Goal: Task Accomplishment & Management: Complete application form

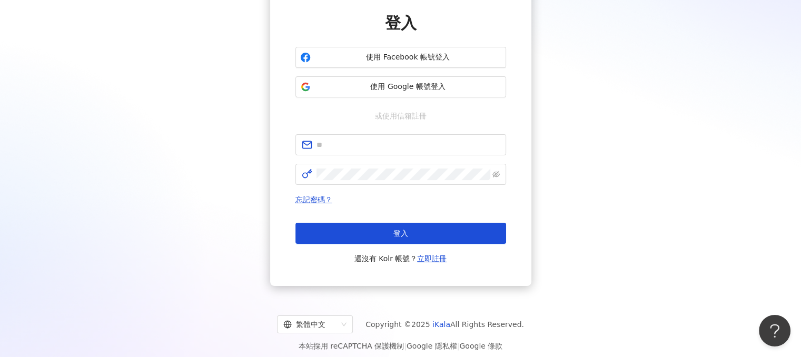
scroll to position [93, 0]
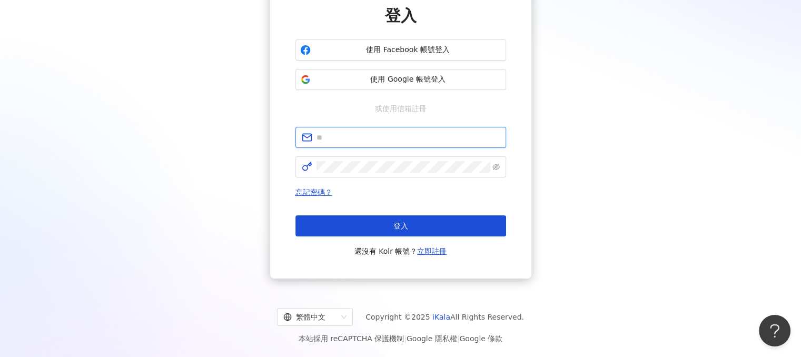
click at [373, 138] on input "text" at bounding box center [408, 138] width 183 height 12
type input "**********"
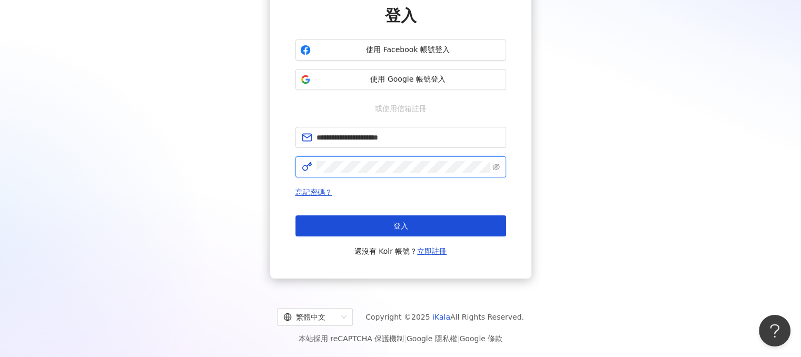
click button "登入" at bounding box center [401, 225] width 211 height 21
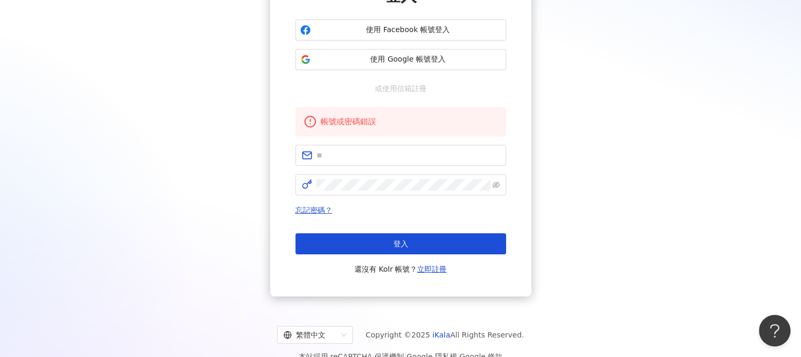
scroll to position [131, 0]
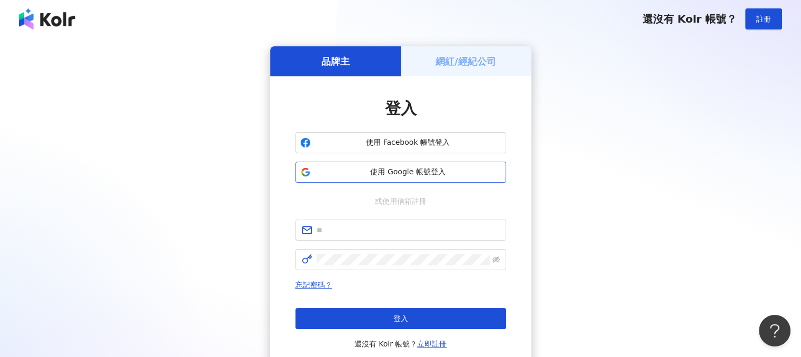
click at [417, 170] on span "使用 Google 帳號登入" at bounding box center [408, 172] width 187 height 11
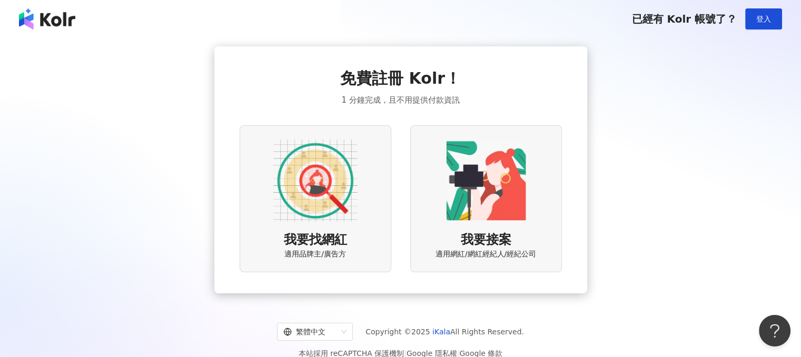
click at [335, 185] on img at bounding box center [315, 181] width 84 height 84
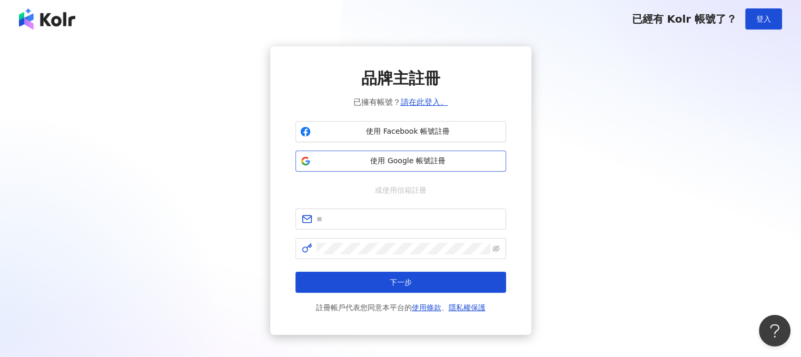
click at [420, 162] on span "使用 Google 帳號註冊" at bounding box center [408, 161] width 187 height 11
click at [408, 163] on span "使用 Google 帳號註冊" at bounding box center [408, 161] width 187 height 11
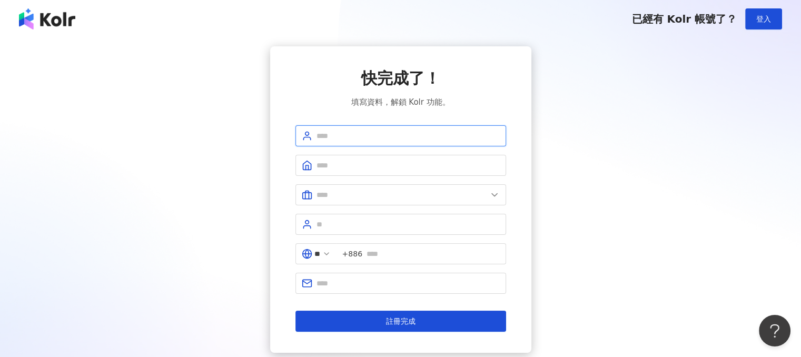
click at [358, 140] on input "text" at bounding box center [408, 136] width 183 height 12
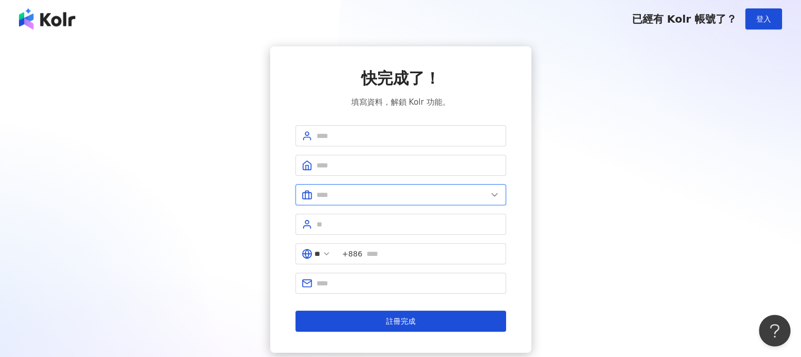
click at [468, 198] on input "text" at bounding box center [402, 195] width 171 height 12
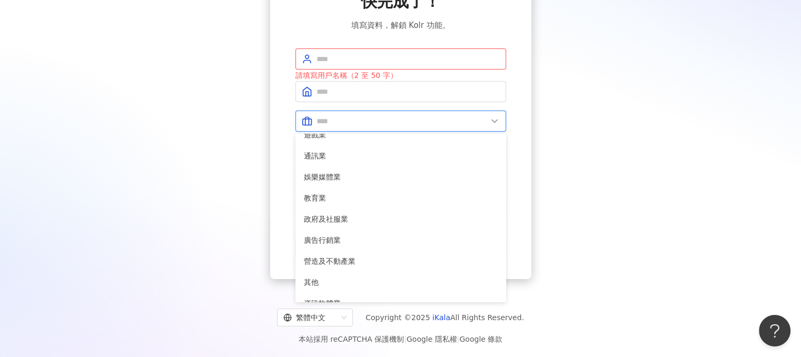
scroll to position [162, 0]
click at [495, 122] on icon at bounding box center [494, 121] width 11 height 11
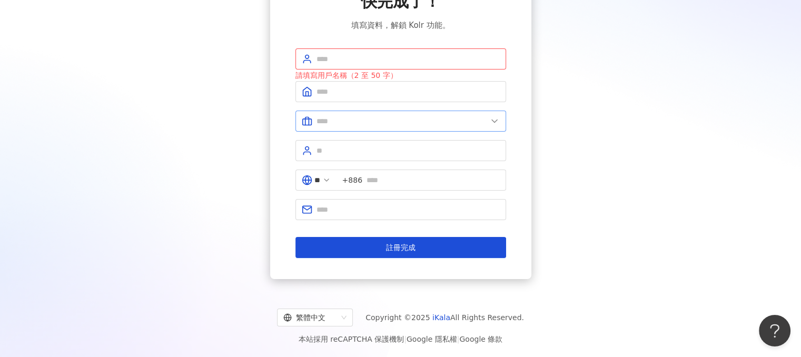
click at [495, 122] on icon at bounding box center [494, 121] width 11 height 11
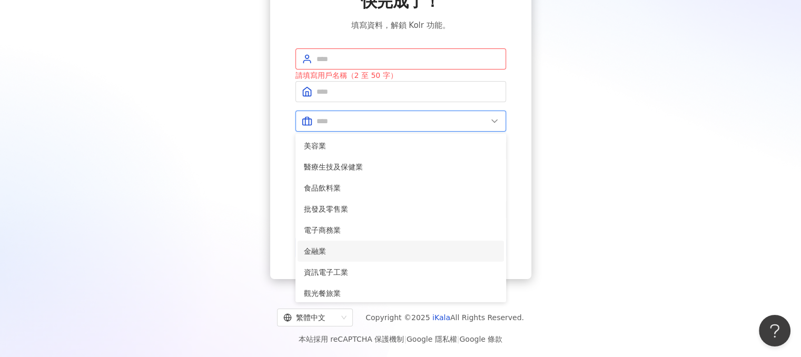
scroll to position [0, 0]
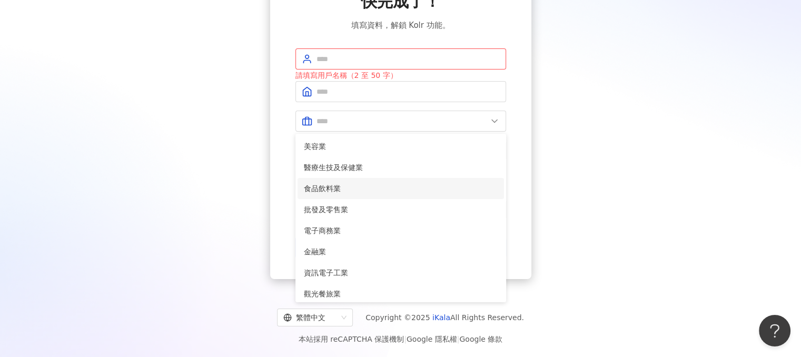
click at [350, 186] on span "食品飲料業" at bounding box center [401, 189] width 194 height 12
type input "*****"
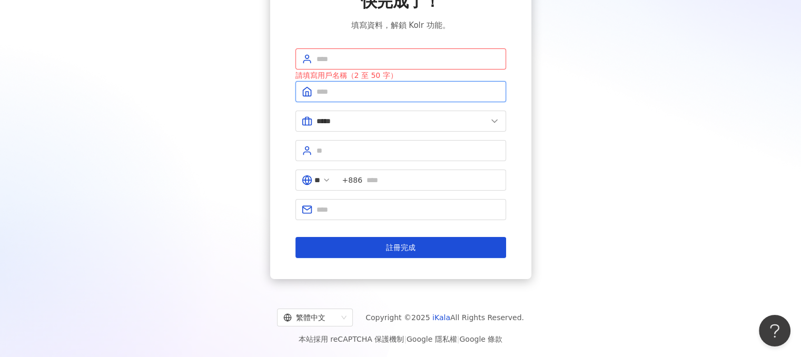
click at [345, 94] on input "text" at bounding box center [408, 92] width 183 height 12
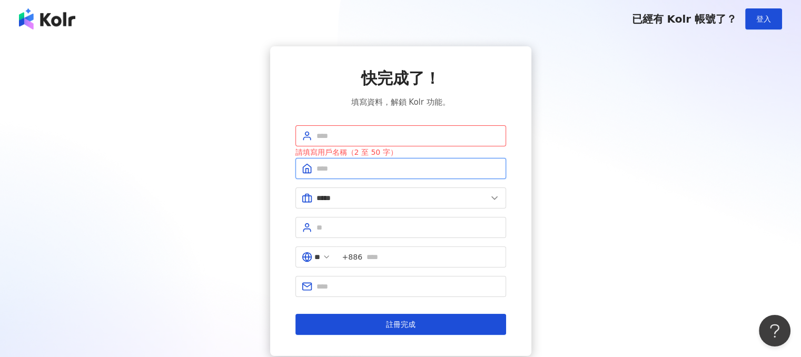
click at [353, 171] on input "text" at bounding box center [408, 169] width 183 height 12
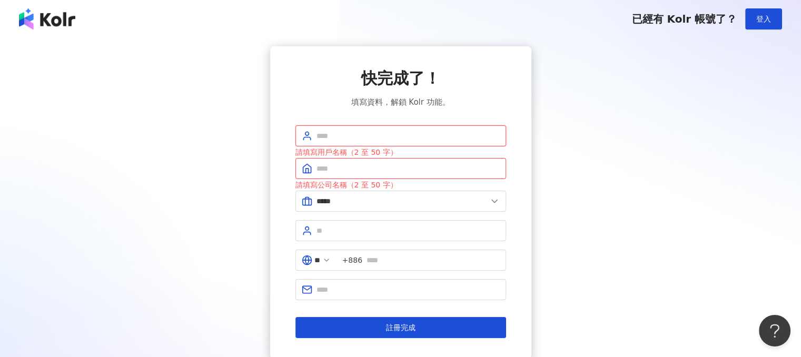
click at [342, 134] on input "text" at bounding box center [408, 136] width 183 height 12
type input "*"
click at [341, 163] on input "text" at bounding box center [408, 169] width 183 height 12
click at [341, 135] on input "*" at bounding box center [408, 136] width 183 height 12
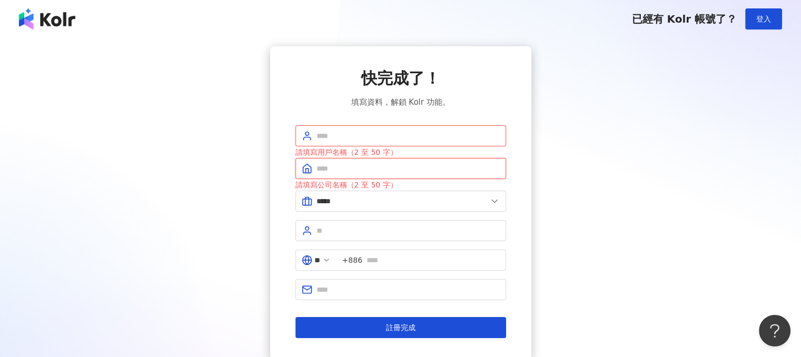
click at [348, 171] on input "text" at bounding box center [408, 169] width 183 height 12
click at [346, 137] on input "text" at bounding box center [408, 136] width 183 height 12
type input "**"
click at [354, 169] on input "text" at bounding box center [408, 169] width 183 height 12
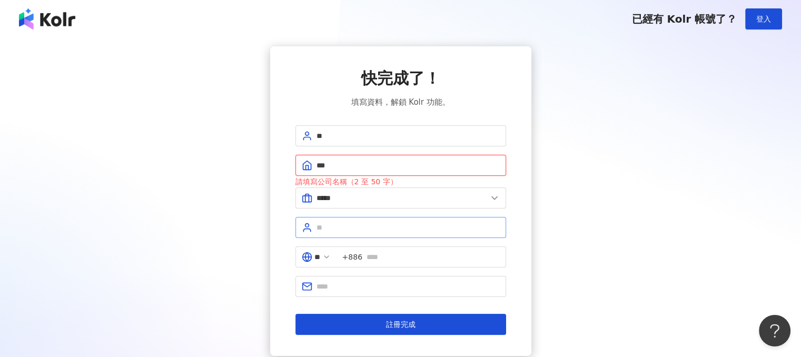
type input "***"
click at [332, 229] on input "text" at bounding box center [408, 228] width 183 height 12
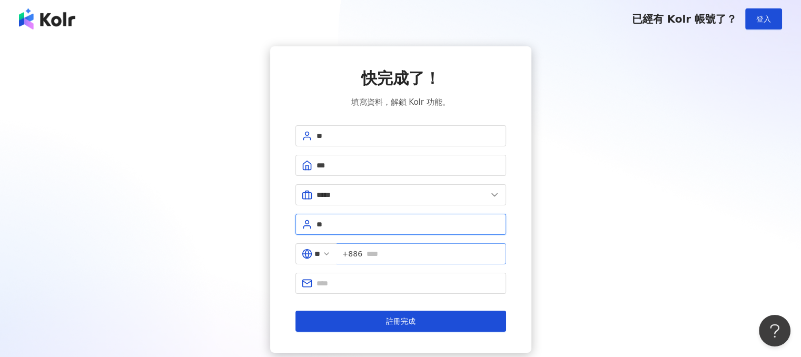
type input "**"
click at [401, 256] on input "text" at bounding box center [433, 254] width 133 height 12
type input "*"
type input "**********"
click at [339, 298] on form "**********" at bounding box center [401, 228] width 211 height 207
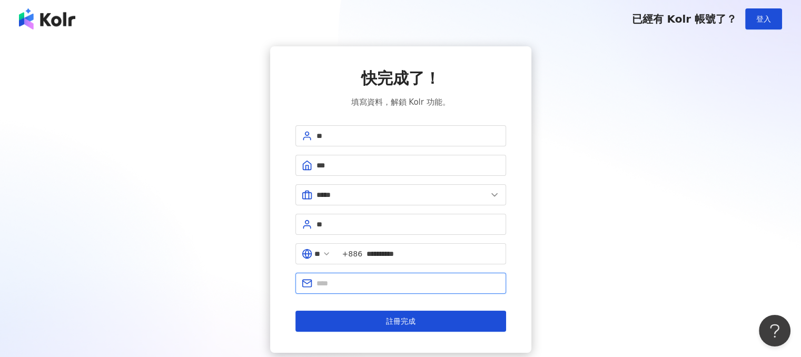
click at [349, 285] on input "text" at bounding box center [408, 284] width 183 height 12
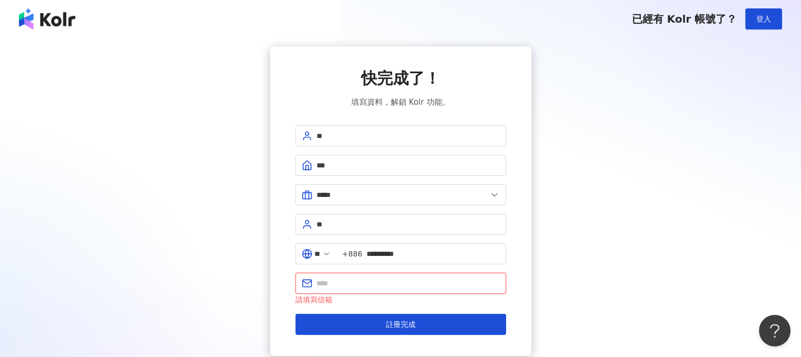
paste input "**********"
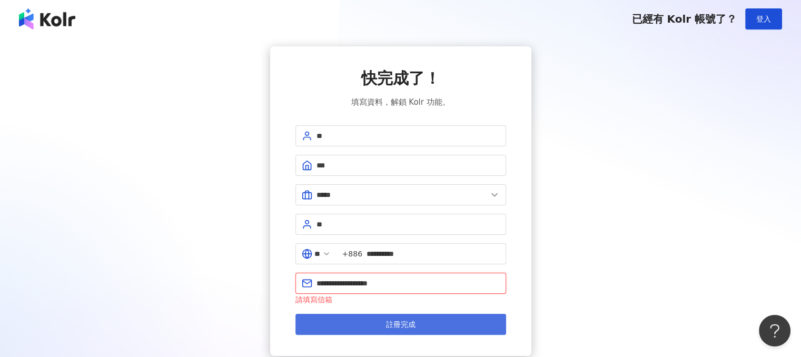
type input "**********"
click at [395, 321] on span "註冊完成" at bounding box center [401, 324] width 30 height 8
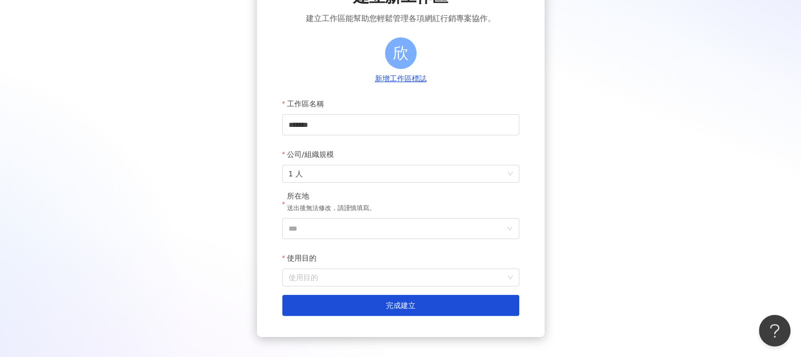
scroll to position [141, 0]
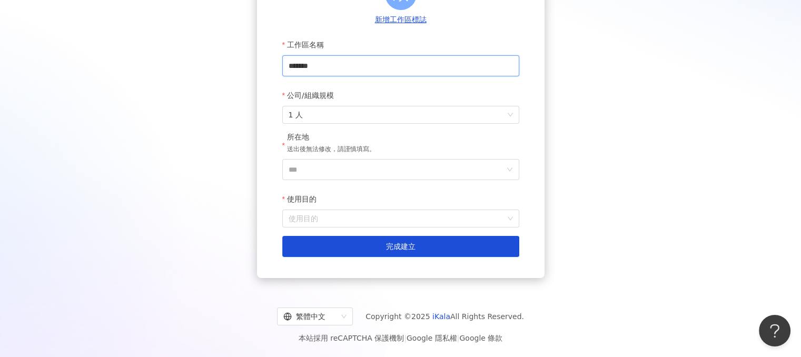
click at [369, 68] on input "*******" at bounding box center [400, 65] width 237 height 21
click at [503, 113] on span "1 人" at bounding box center [401, 114] width 224 height 17
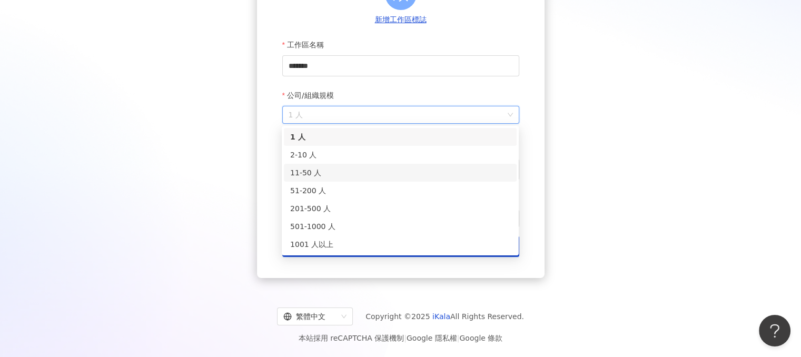
click at [364, 169] on div "11-50 人" at bounding box center [400, 173] width 220 height 12
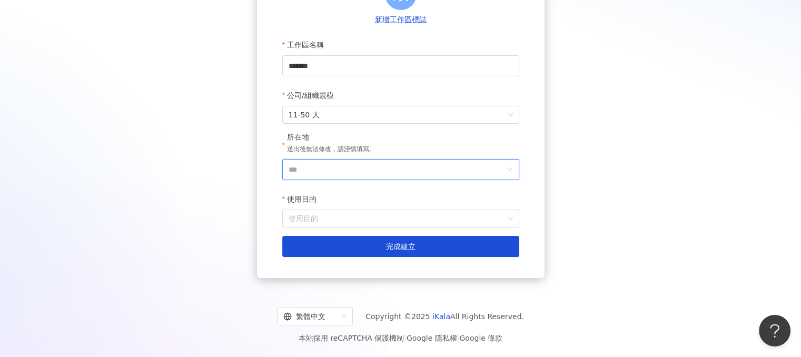
click at [389, 169] on input "***" at bounding box center [397, 170] width 216 height 20
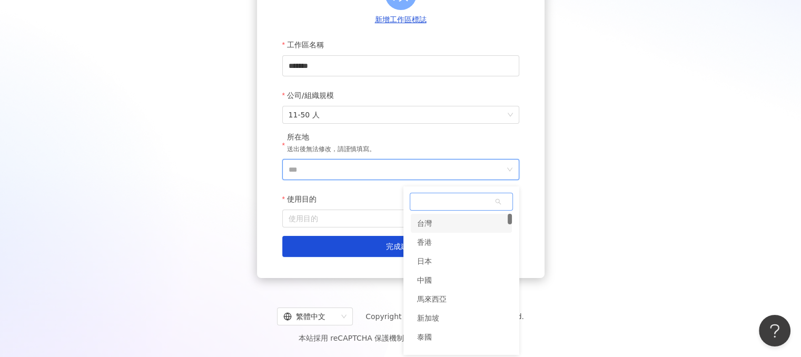
click at [466, 224] on div "台灣" at bounding box center [461, 223] width 101 height 19
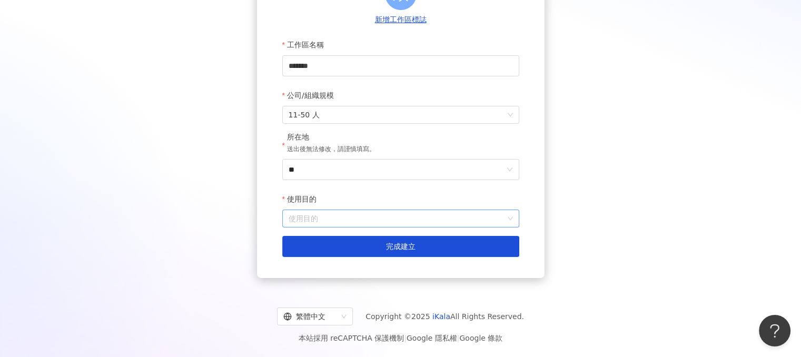
click at [358, 218] on input "使用目的" at bounding box center [401, 218] width 224 height 17
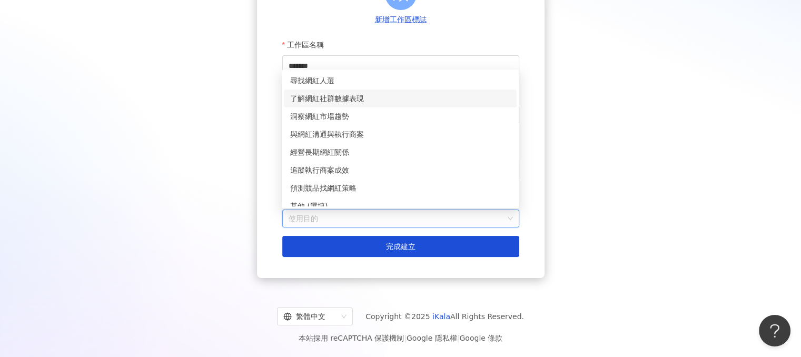
click at [346, 102] on div "了解網紅社群數據表現" at bounding box center [400, 99] width 220 height 12
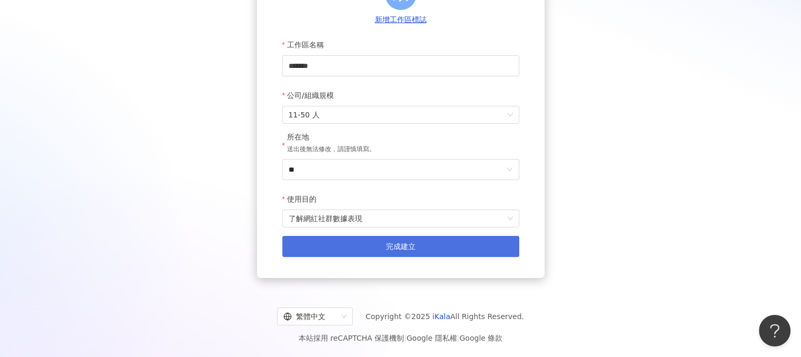
click at [405, 246] on span "完成建立" at bounding box center [401, 246] width 30 height 8
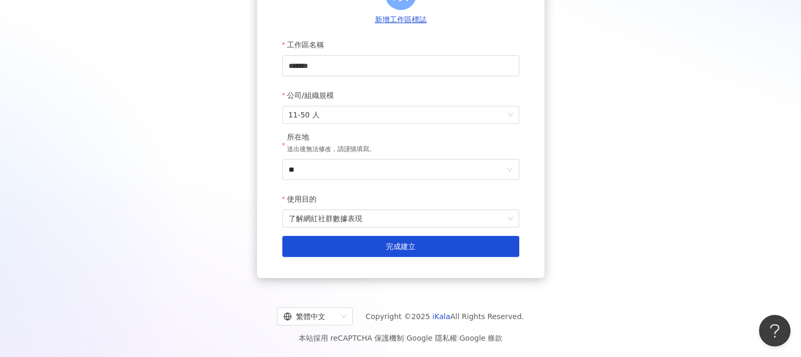
scroll to position [48, 0]
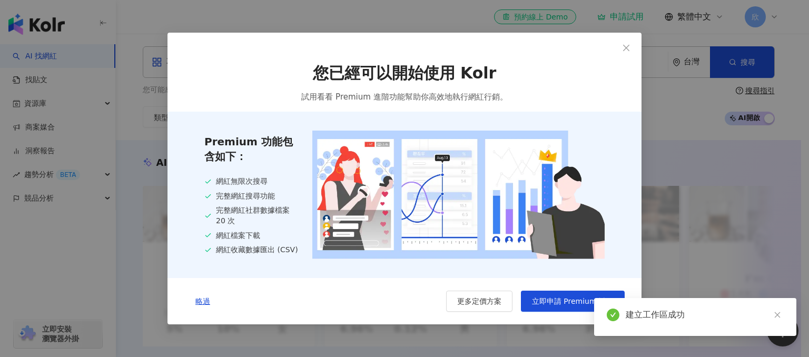
click at [788, 312] on div "建立工作區成功" at bounding box center [695, 317] width 202 height 38
click at [626, 51] on icon "close" at bounding box center [626, 48] width 8 height 8
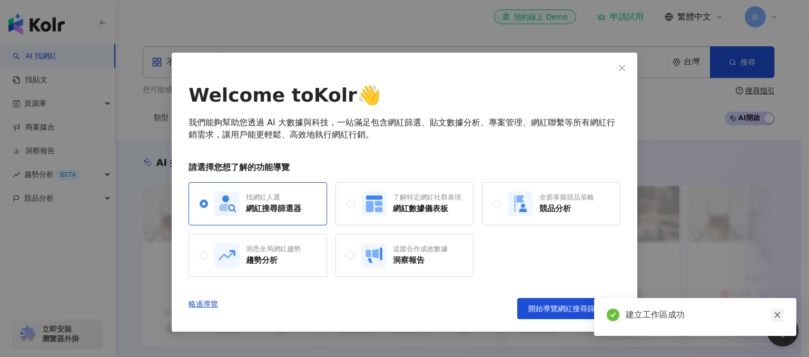
click at [777, 316] on icon "close" at bounding box center [777, 314] width 7 height 7
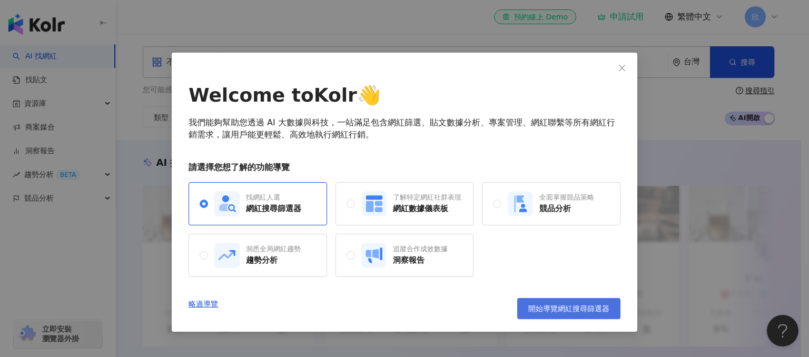
click at [580, 315] on button "開始導覽網紅搜尋篩選器" at bounding box center [568, 308] width 103 height 21
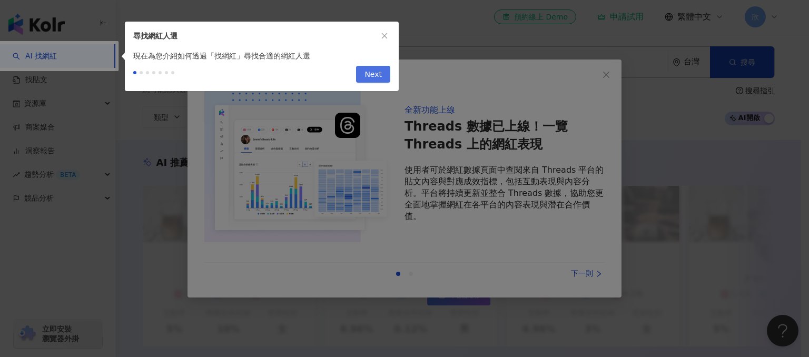
click at [377, 76] on span "Next" at bounding box center [373, 74] width 17 height 17
type input "*********"
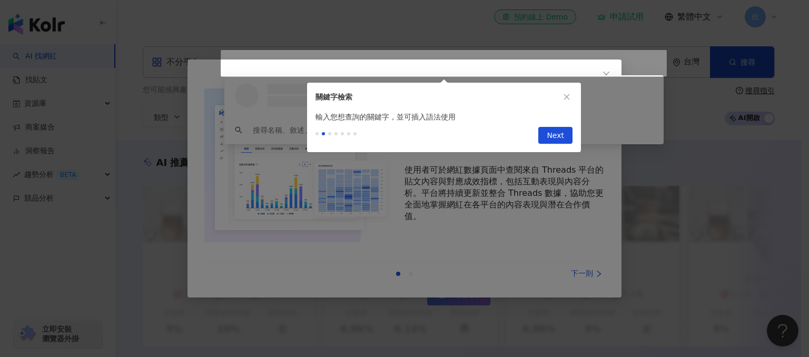
click at [562, 133] on span "Next" at bounding box center [555, 135] width 17 height 17
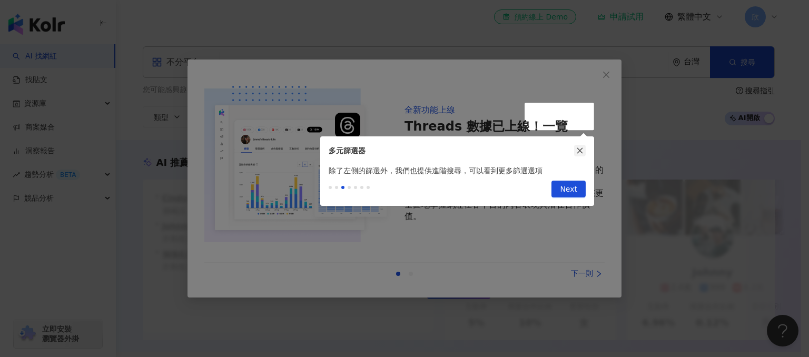
click at [578, 152] on icon "close" at bounding box center [580, 151] width 6 height 6
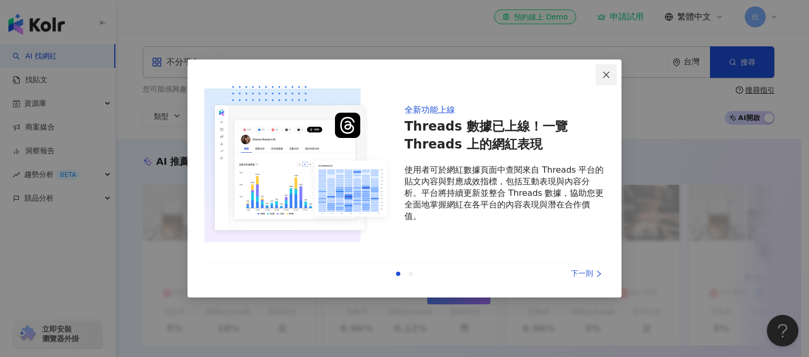
click at [605, 73] on icon "close" at bounding box center [606, 74] width 6 height 6
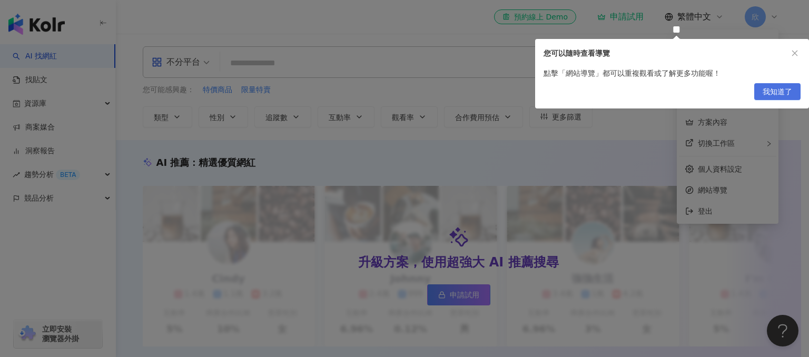
click at [784, 92] on span "我知道了" at bounding box center [778, 92] width 30 height 17
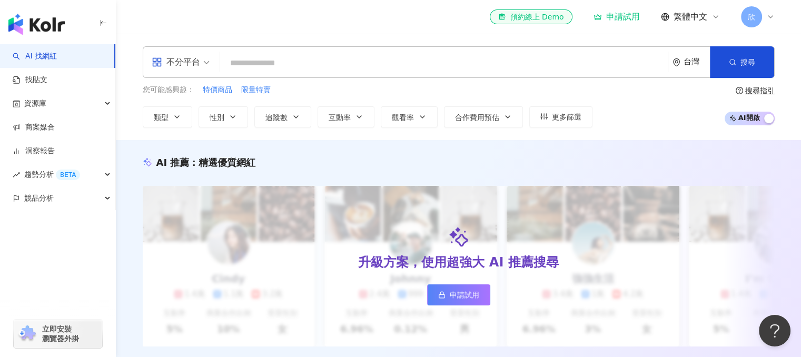
click at [261, 65] on input "search" at bounding box center [443, 63] width 439 height 20
click at [278, 60] on input "search" at bounding box center [443, 63] width 439 height 20
click at [472, 288] on link "申請試用" at bounding box center [458, 295] width 63 height 21
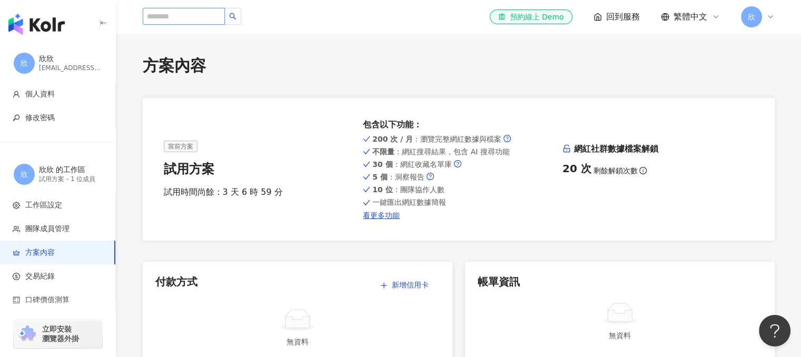
click at [199, 11] on input "search" at bounding box center [184, 16] width 82 height 17
click at [502, 62] on div "方案內容" at bounding box center [459, 66] width 632 height 22
click at [225, 22] on input "search" at bounding box center [184, 16] width 82 height 17
click at [213, 17] on input "search" at bounding box center [184, 16] width 82 height 17
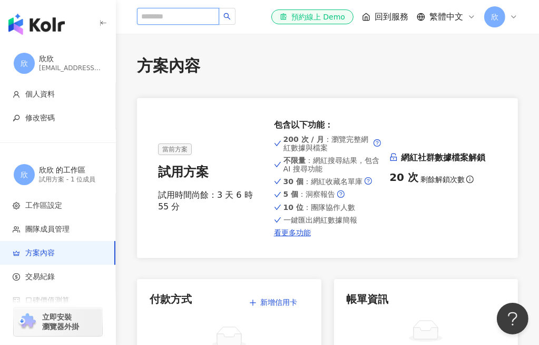
drag, startPoint x: 192, startPoint y: 15, endPoint x: 195, endPoint y: 11, distance: 5.6
click at [192, 15] on input "search" at bounding box center [178, 16] width 82 height 17
type input "*"
click at [199, 16] on input "search" at bounding box center [178, 16] width 82 height 17
type input "**"
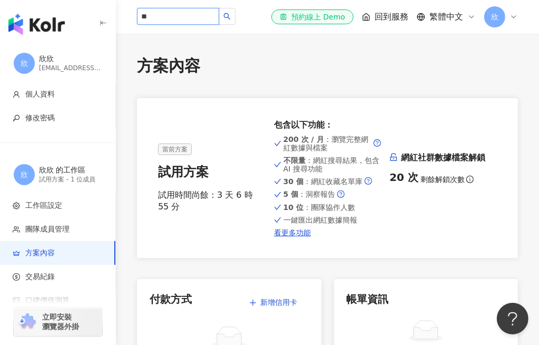
click at [166, 19] on input "**" at bounding box center [178, 16] width 82 height 17
click at [181, 18] on input "***" at bounding box center [178, 16] width 82 height 17
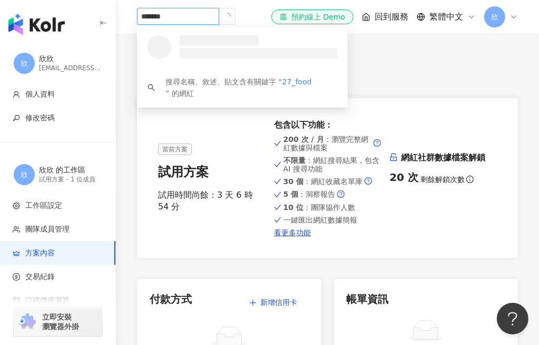
type input "********"
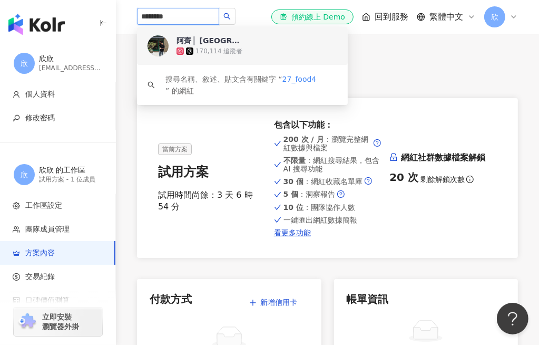
click at [230, 43] on div "阿齊 ▏[GEOGRAPHIC_DATA]美食" at bounding box center [210, 40] width 68 height 11
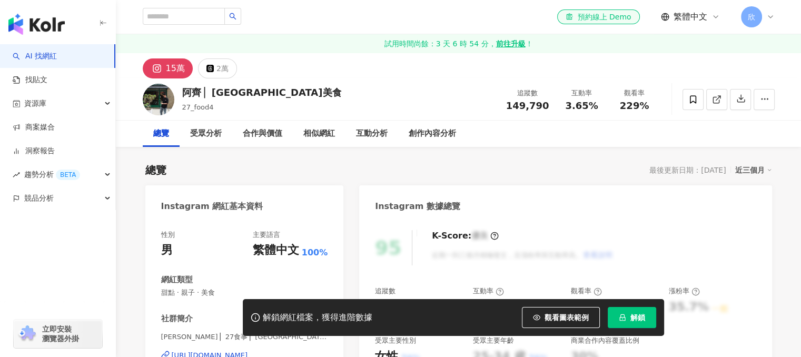
click at [639, 317] on span "解鎖" at bounding box center [638, 317] width 15 height 8
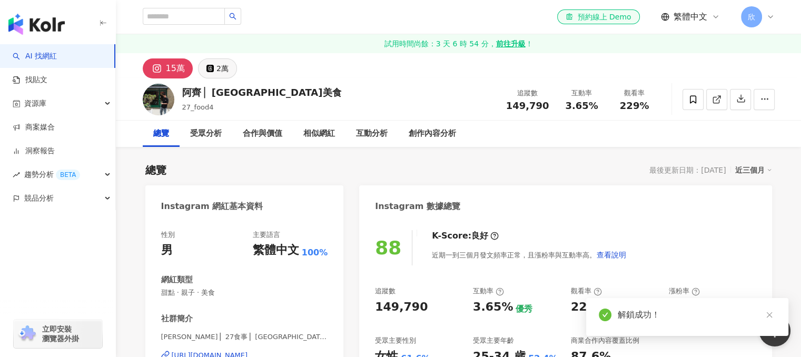
click at [224, 70] on div "2萬" at bounding box center [223, 68] width 12 height 15
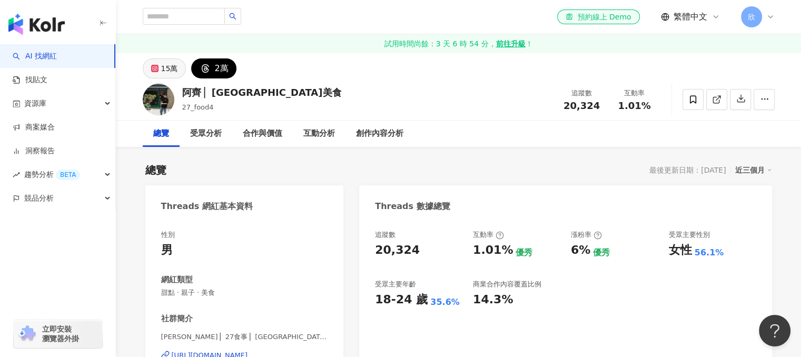
click at [162, 67] on div "15萬" at bounding box center [169, 68] width 17 height 15
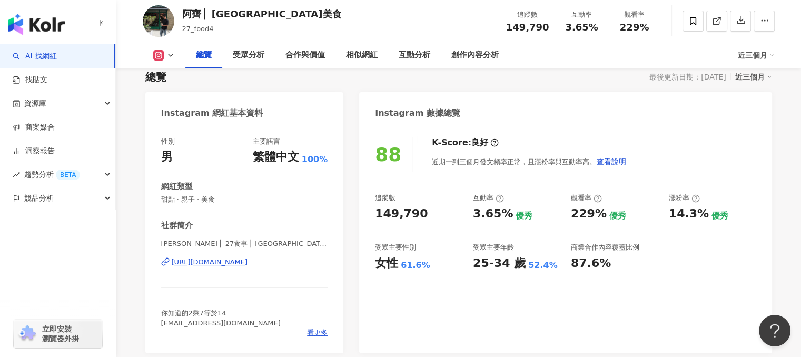
scroll to position [105, 0]
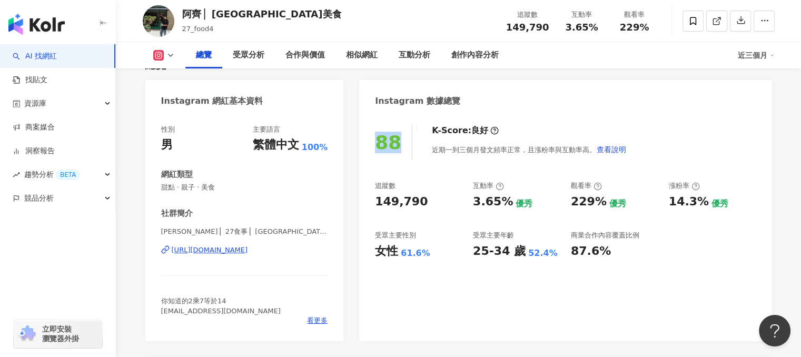
drag, startPoint x: 377, startPoint y: 142, endPoint x: 390, endPoint y: 138, distance: 13.2
click at [403, 138] on div "88" at bounding box center [393, 142] width 37 height 35
click at [386, 140] on div "88" at bounding box center [388, 143] width 26 height 22
click at [376, 141] on div "88" at bounding box center [388, 143] width 26 height 22
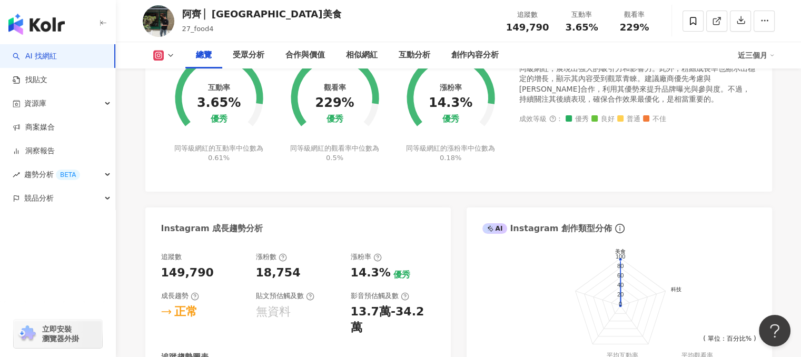
scroll to position [474, 0]
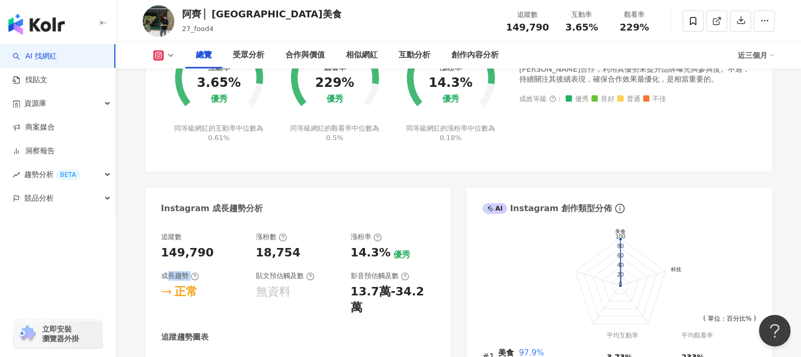
drag, startPoint x: 215, startPoint y: 266, endPoint x: 222, endPoint y: 268, distance: 7.2
click at [222, 266] on div "追蹤數 149,790 漲粉數 18,754 漲粉率 14.3% 優秀 成長趨勢 正常 貼文預估觸及數 無資料 影音預估觸及數 13.7萬-34.2萬" at bounding box center [298, 274] width 274 height 84
click at [254, 266] on div "追蹤數 149,790 漲粉數 18,754 漲粉率 14.3% 優秀 成長趨勢 正常 貼文預估觸及數 無資料 影音預估觸及數 13.7萬-34.2萬" at bounding box center [298, 274] width 274 height 84
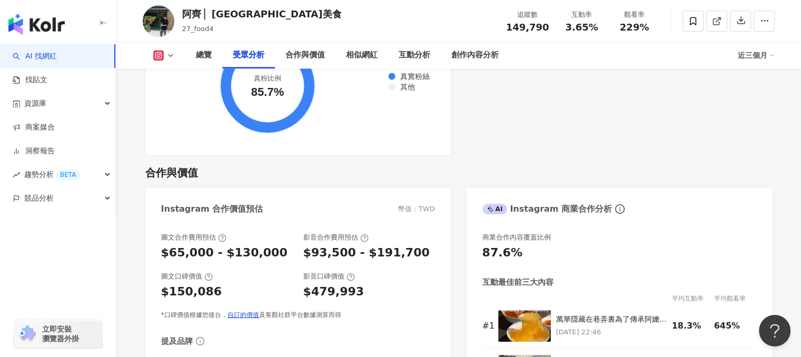
scroll to position [1423, 0]
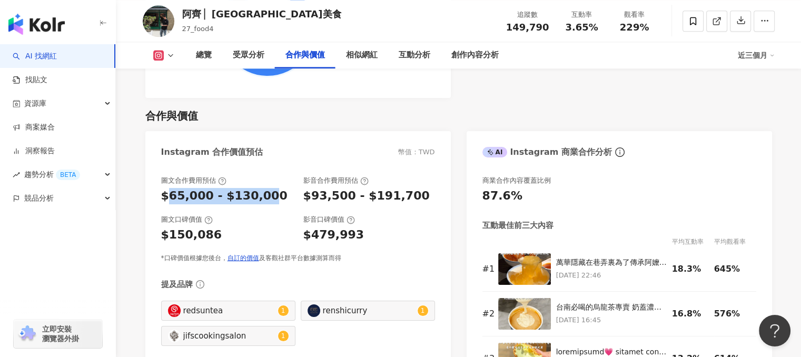
drag, startPoint x: 168, startPoint y: 183, endPoint x: 261, endPoint y: 174, distance: 94.2
click at [261, 188] on div "$65,000 - $130,000" at bounding box center [224, 196] width 126 height 16
click at [252, 188] on div "$65,000 - $130,000" at bounding box center [224, 196] width 126 height 16
click at [188, 188] on div "$65,000 - $130,000" at bounding box center [224, 196] width 126 height 16
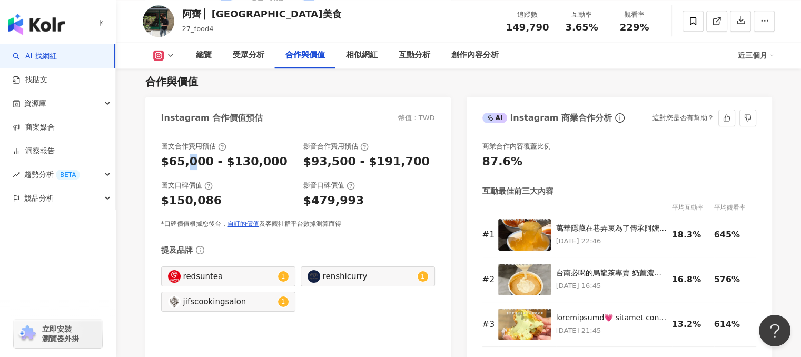
scroll to position [1475, 0]
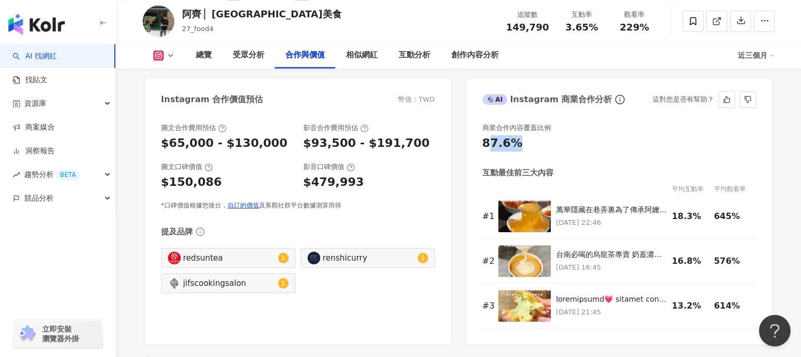
drag, startPoint x: 489, startPoint y: 123, endPoint x: 515, endPoint y: 123, distance: 26.3
click at [515, 135] on div "87.6%" at bounding box center [503, 143] width 40 height 16
click at [480, 131] on div "商業合作內容覆蓋比例 87.6% 互動最佳前三大內容 平均互動率 平均觀看率 # 1 [DATE] 22:46 18.3% 645% # 2 [DATE] 1…" at bounding box center [620, 229] width 306 height 232
drag, startPoint x: 484, startPoint y: 127, endPoint x: 515, endPoint y: 126, distance: 30.6
click at [515, 135] on div "87.6%" at bounding box center [503, 143] width 40 height 16
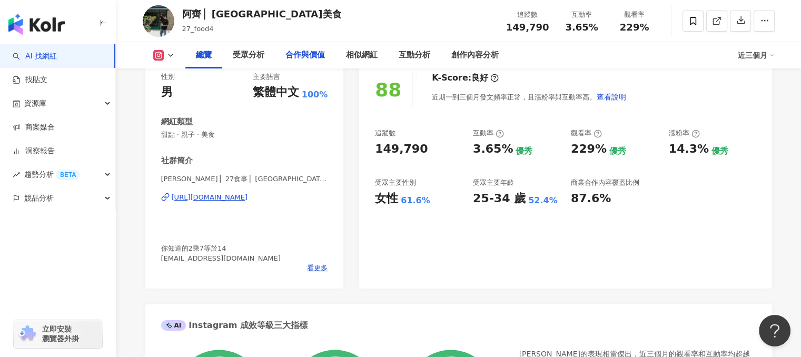
scroll to position [0, 0]
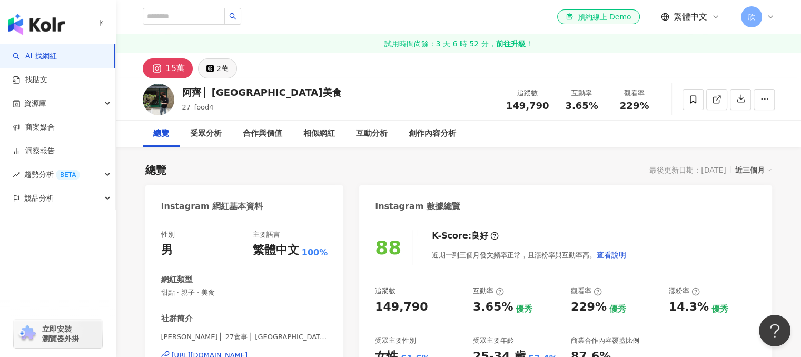
click at [217, 73] on div "2萬" at bounding box center [223, 68] width 12 height 15
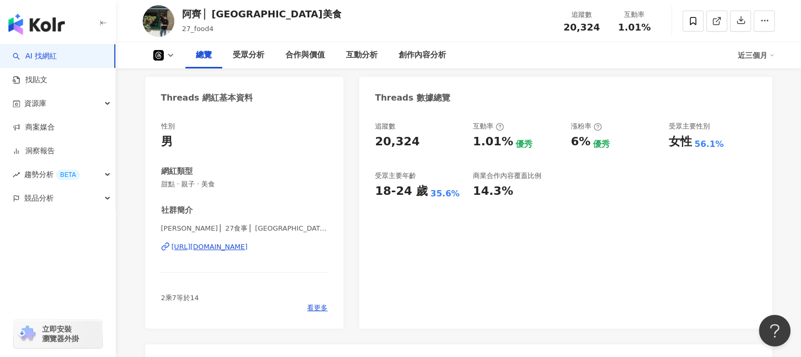
scroll to position [53, 0]
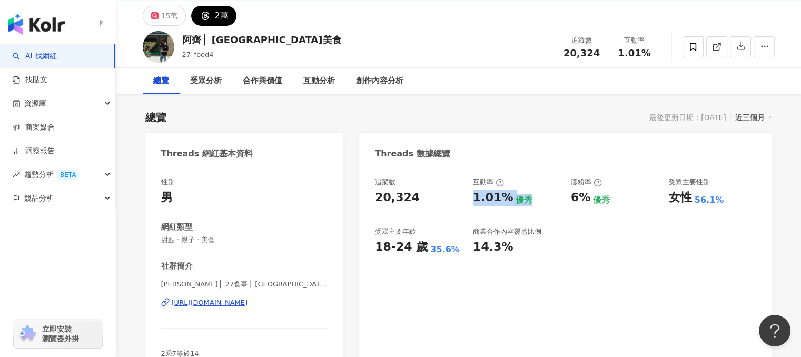
drag, startPoint x: 468, startPoint y: 201, endPoint x: 488, endPoint y: 203, distance: 19.6
click at [529, 199] on div "追蹤數 20,324 互動率 1.01% 優秀 漲粉率 6% 優秀 受眾主要性別 女性 56.1% 受眾主要年齡 18-24 歲 35.6% 商業合作內容覆蓋…" at bounding box center [565, 217] width 381 height 78
click at [475, 201] on div "1.01%" at bounding box center [493, 198] width 40 height 16
click at [518, 196] on div "優秀" at bounding box center [524, 200] width 17 height 12
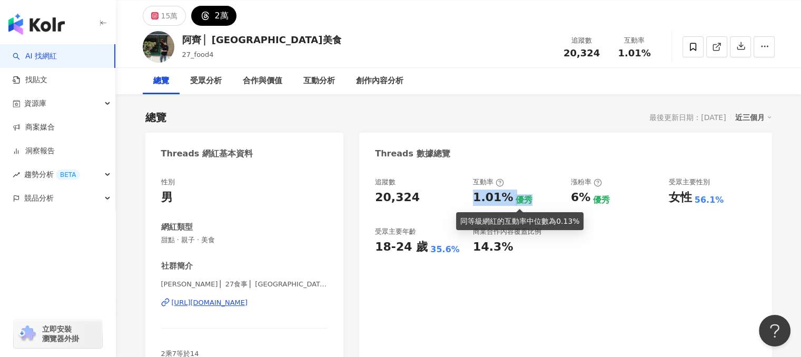
click at [525, 200] on div "優秀" at bounding box center [524, 200] width 17 height 12
drag, startPoint x: 514, startPoint y: 197, endPoint x: 527, endPoint y: 199, distance: 12.8
click at [527, 199] on div "優秀" at bounding box center [524, 200] width 17 height 12
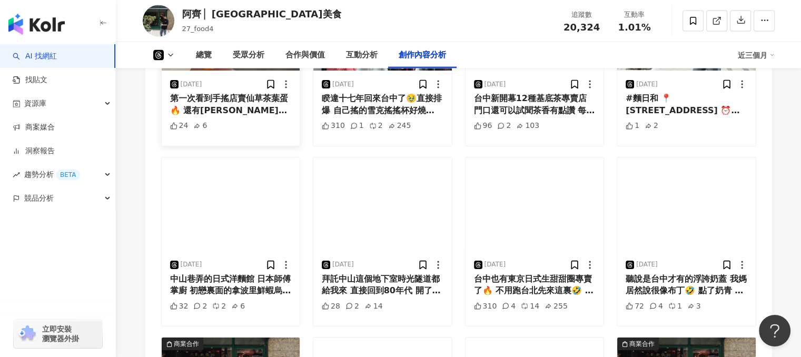
scroll to position [2082, 0]
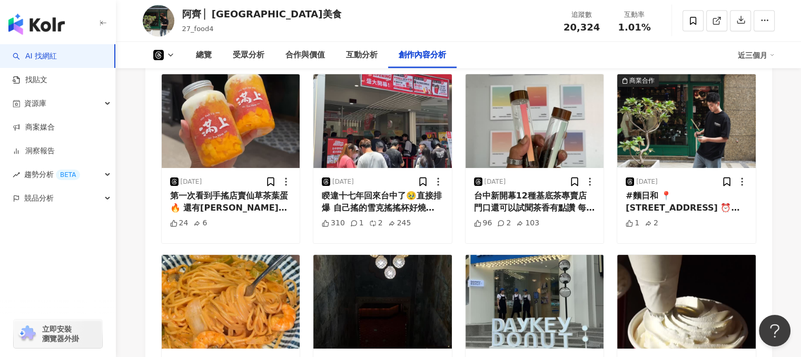
click at [45, 57] on link "AI 找網紅" at bounding box center [35, 56] width 44 height 11
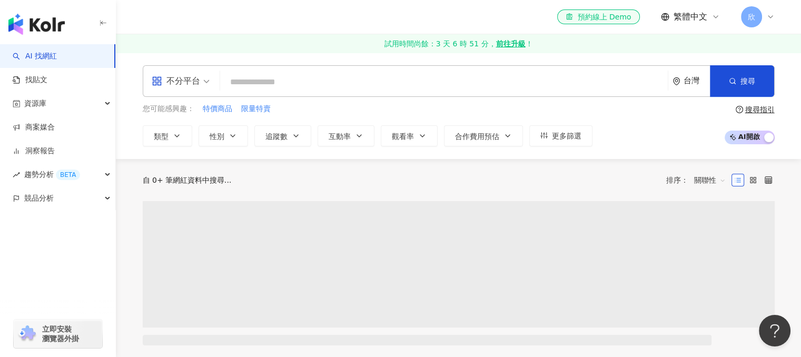
click at [294, 82] on input "search" at bounding box center [443, 82] width 439 height 20
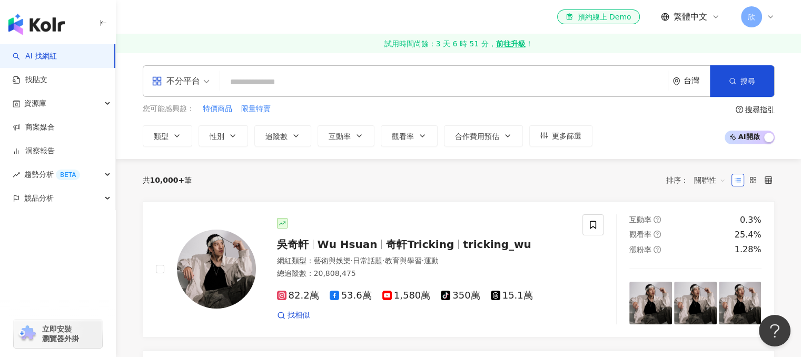
click at [212, 79] on div "不分平台" at bounding box center [181, 81] width 70 height 31
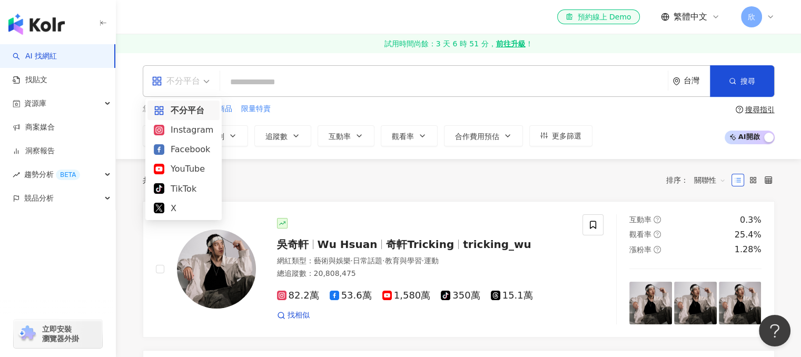
click at [250, 74] on input "search" at bounding box center [443, 82] width 439 height 20
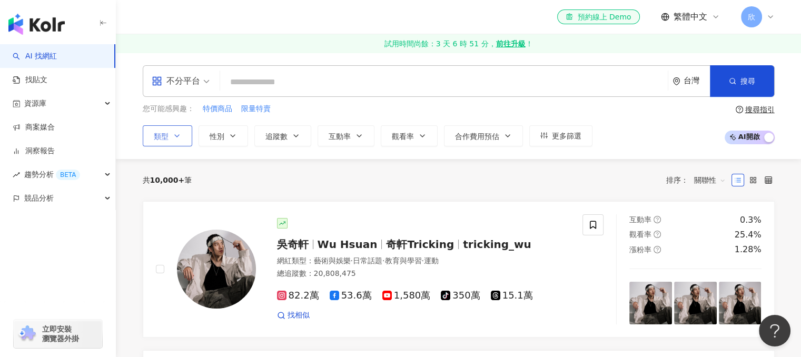
click at [179, 142] on button "類型" at bounding box center [168, 135] width 50 height 21
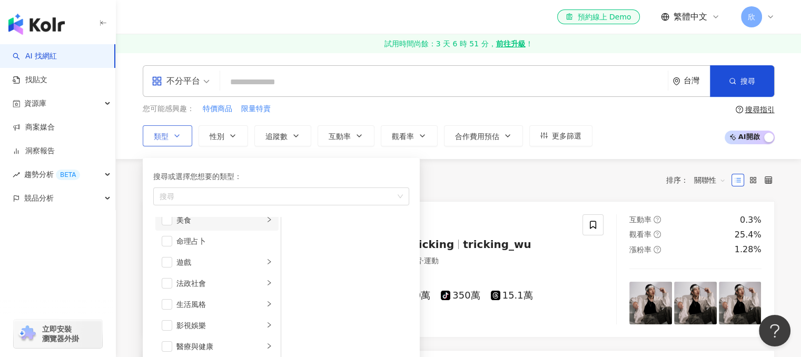
scroll to position [158, 0]
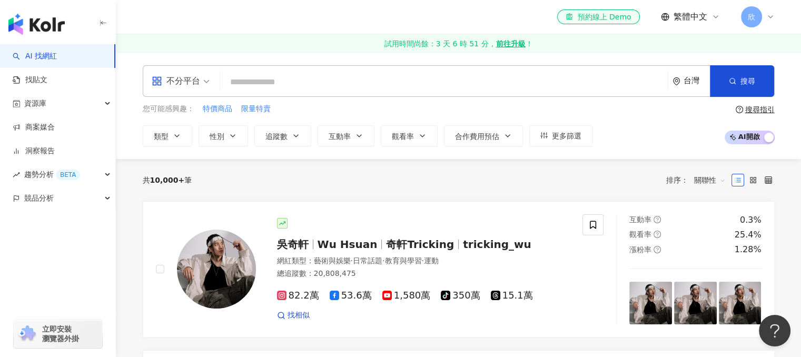
click at [421, 106] on div "您可能感興趣： 特價商品 限量特賣" at bounding box center [368, 109] width 450 height 12
click at [474, 137] on span "合作費用預估" at bounding box center [477, 136] width 44 height 8
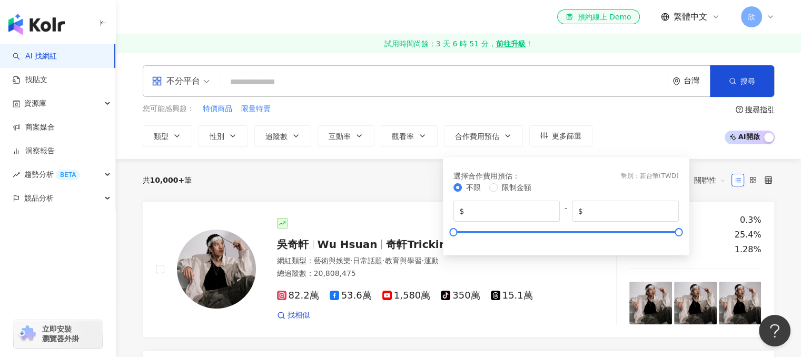
click at [443, 112] on div "您可能感興趣： 特價商品 限量特賣" at bounding box center [368, 109] width 450 height 12
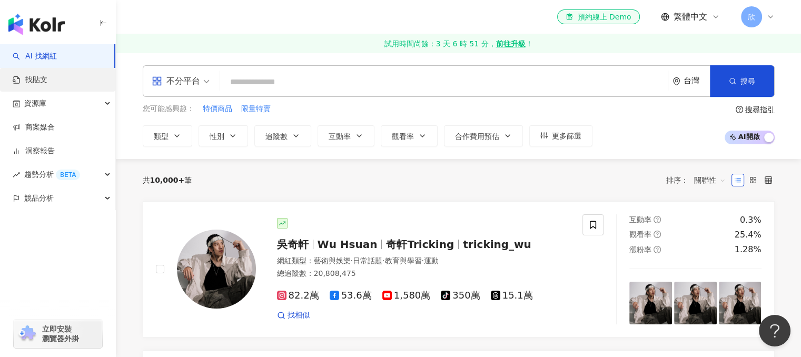
click at [47, 77] on link "找貼文" at bounding box center [30, 80] width 35 height 11
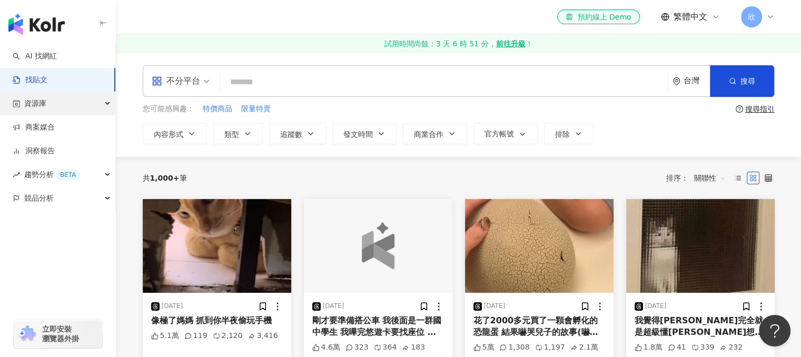
click at [65, 104] on div "資源庫" at bounding box center [57, 104] width 115 height 24
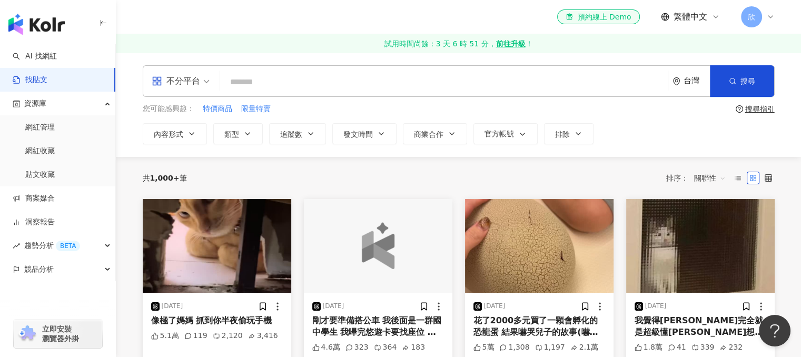
click at [307, 176] on div "共 1,000+ 筆 排序： 關聯性" at bounding box center [459, 178] width 632 height 17
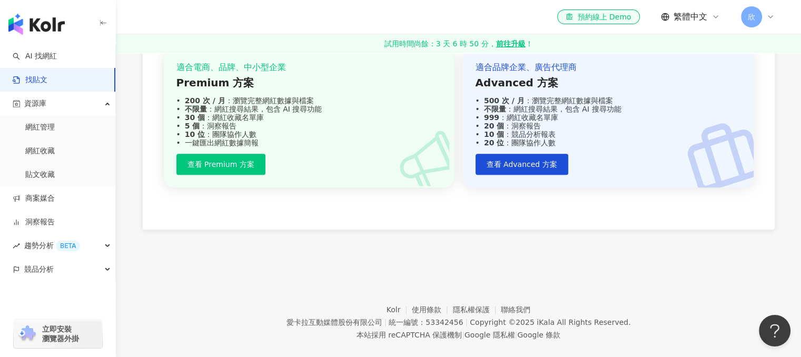
scroll to position [508, 0]
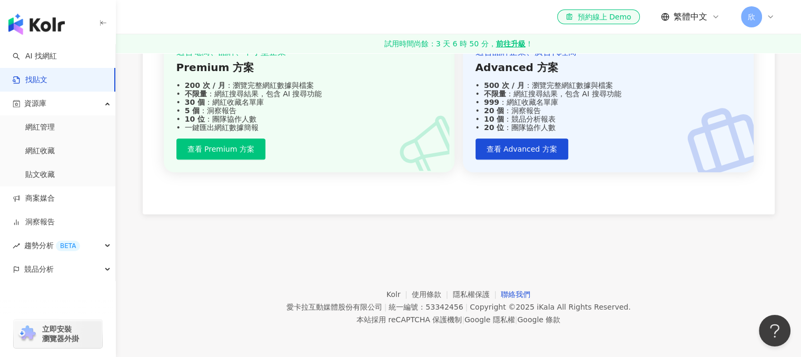
click at [507, 296] on link "聯絡我們" at bounding box center [516, 294] width 30 height 8
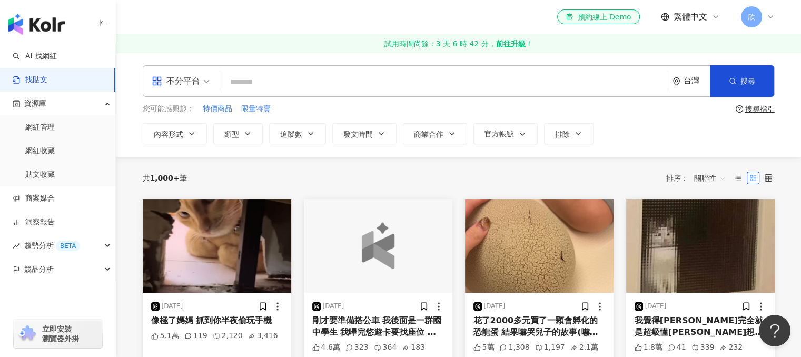
scroll to position [105, 0]
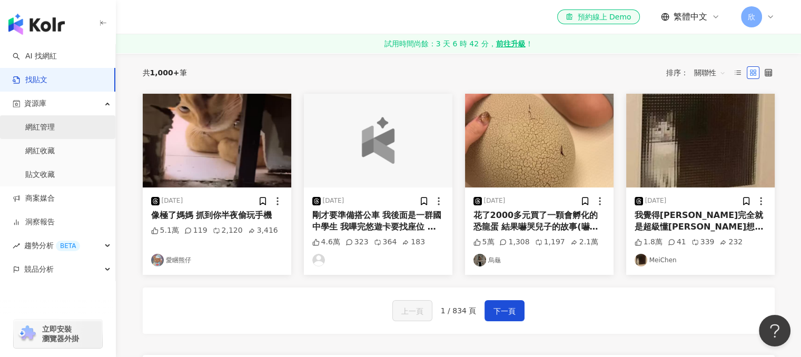
click at [44, 129] on link "網紅管理" at bounding box center [40, 127] width 30 height 11
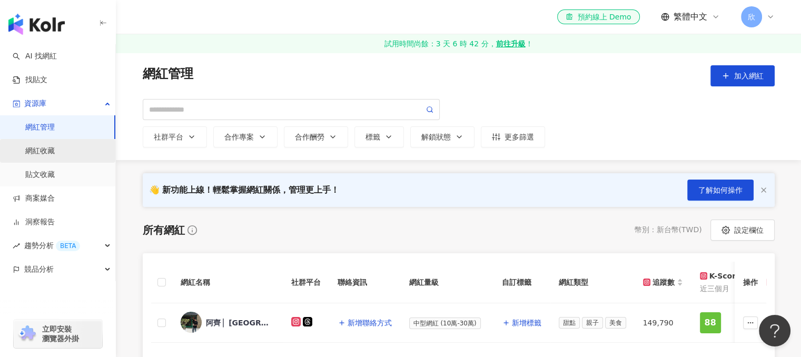
click at [55, 152] on link "網紅收藏" at bounding box center [40, 151] width 30 height 11
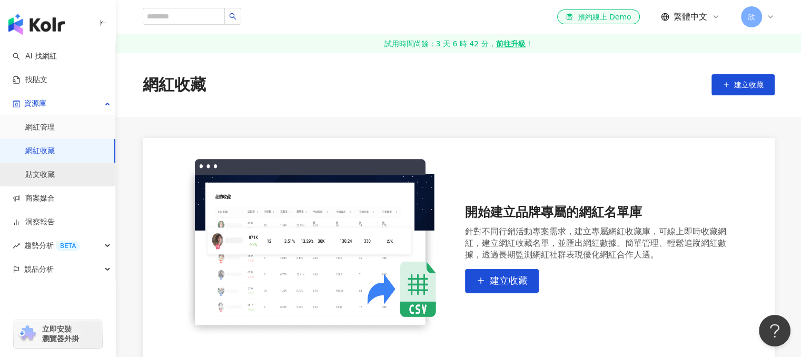
click at [55, 176] on link "貼文收藏" at bounding box center [40, 175] width 30 height 11
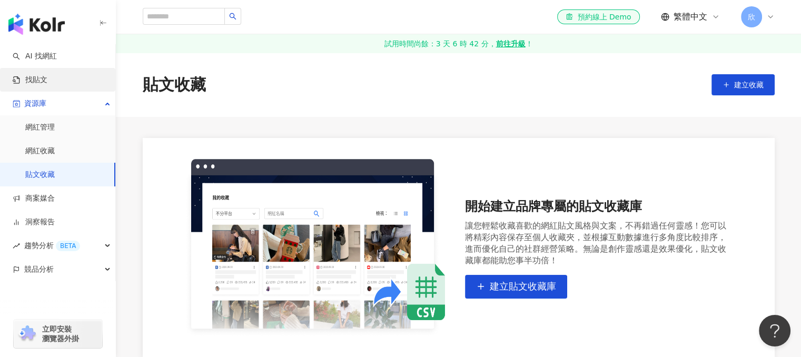
click at [47, 83] on link "找貼文" at bounding box center [30, 80] width 35 height 11
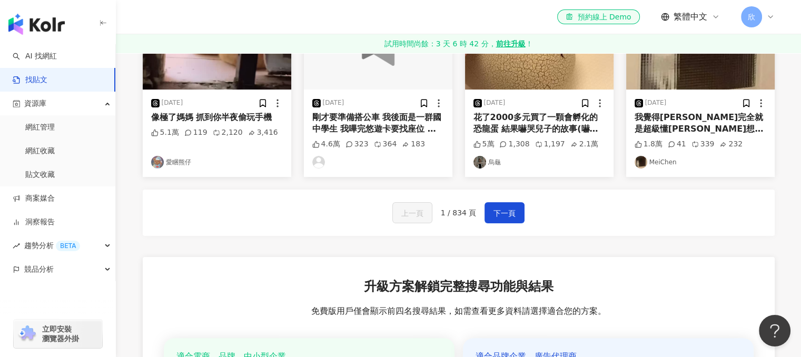
scroll to position [211, 0]
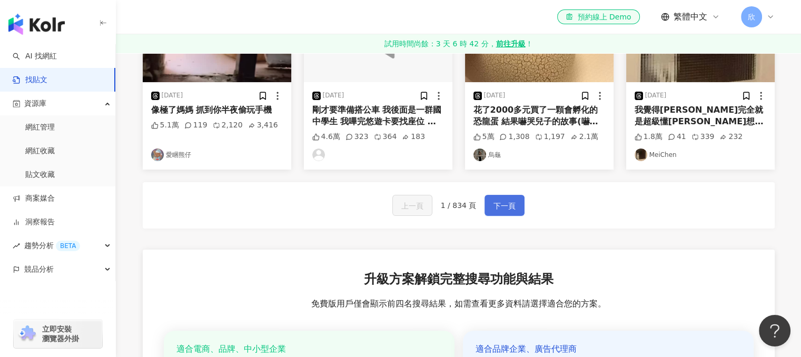
click at [504, 212] on button "下一頁" at bounding box center [505, 205] width 40 height 21
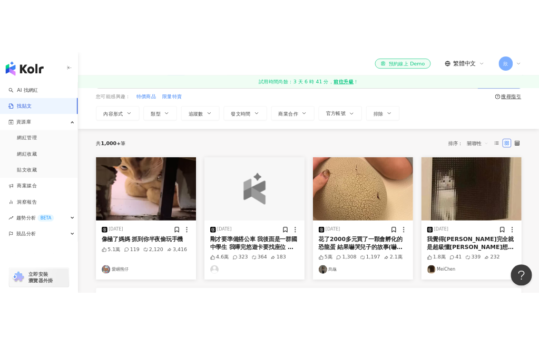
scroll to position [0, 0]
